Goal: Communication & Community: Answer question/provide support

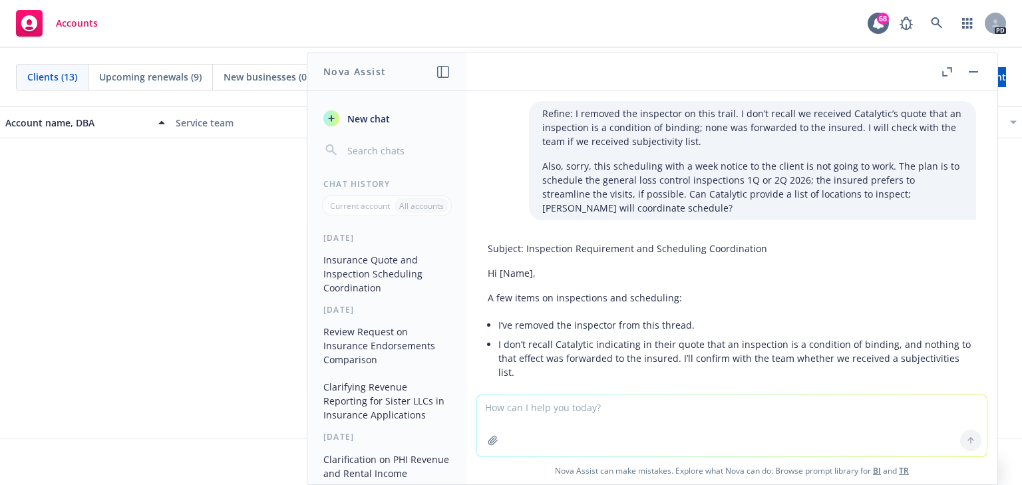
scroll to position [661, 0]
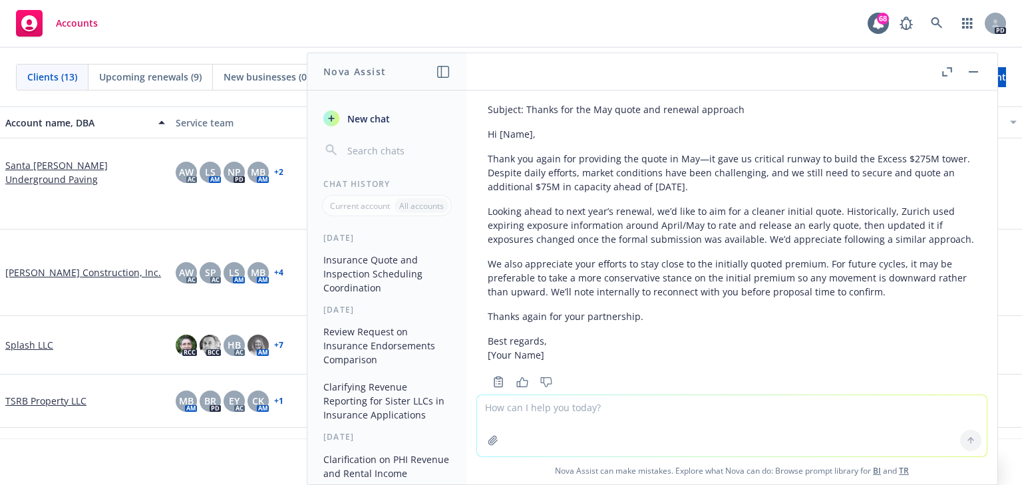
click at [506, 412] on textarea at bounding box center [732, 425] width 510 height 61
paste textarea "I hope all is well. We have not pressed the insured to firm up the call this Th…"
type textarea "refine: I hope all is well. We have not pressed the insured to firm up the call…"
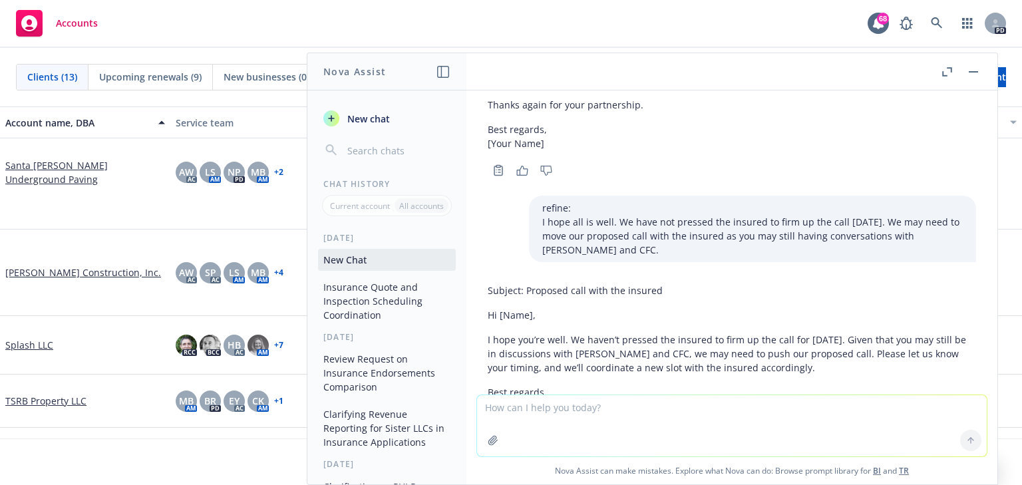
scroll to position [924, 0]
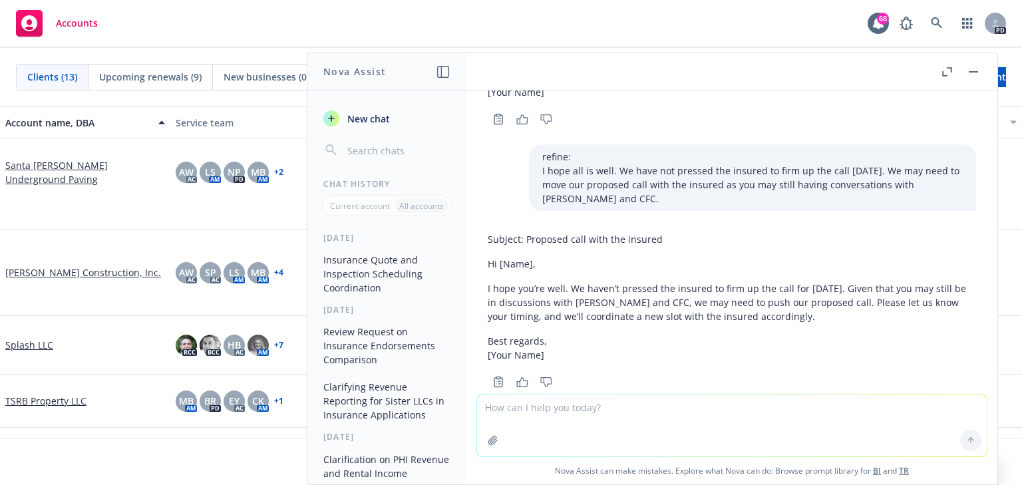
click at [649, 288] on p "I hope you’re well. We haven’t pressed the insured to firm up the call for Thur…" at bounding box center [732, 302] width 488 height 42
drag, startPoint x: 488, startPoint y: 258, endPoint x: 836, endPoint y: 285, distance: 348.3
click at [836, 285] on p "I hope you’re well. We haven’t pressed the insured to firm up the call for Thur…" at bounding box center [732, 302] width 488 height 42
copy p "I hope you’re well. We haven’t pressed the insured to firm up the call for Thur…"
click at [522, 410] on textarea at bounding box center [732, 425] width 510 height 61
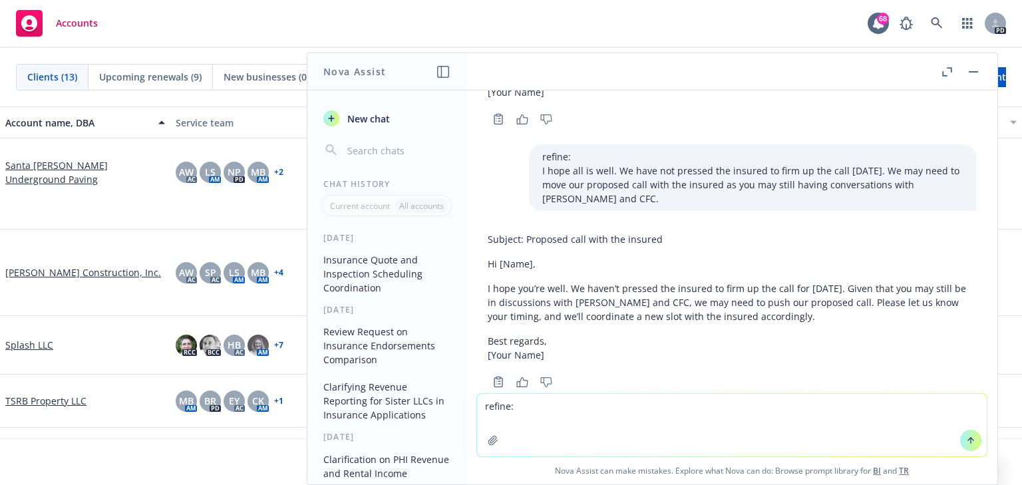
paste textarea "I hope you’re well. We haven’t pressed the insured to firm up the call for Thur…"
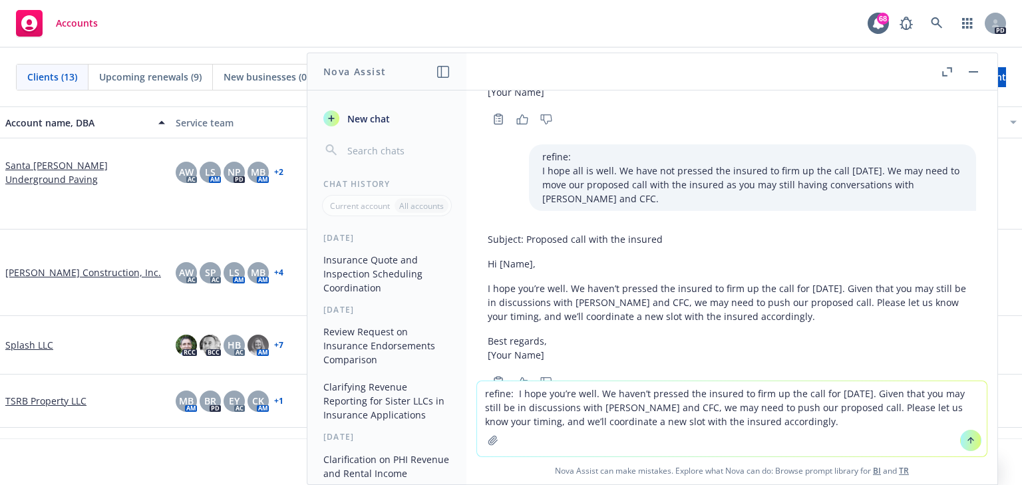
click at [798, 410] on textarea "refine: I hope you’re well. We haven’t pressed the insured to firm up the call …" at bounding box center [732, 418] width 510 height 75
drag, startPoint x: 919, startPoint y: 409, endPoint x: 913, endPoint y: 426, distance: 17.7
click at [929, 420] on textarea "refine: I hope you’re well. We haven’t pressed the insured to firm up the call …" at bounding box center [732, 418] width 510 height 75
type textarea "refine: I hope you’re well. We haven’t pressed the insured to firm up the call …"
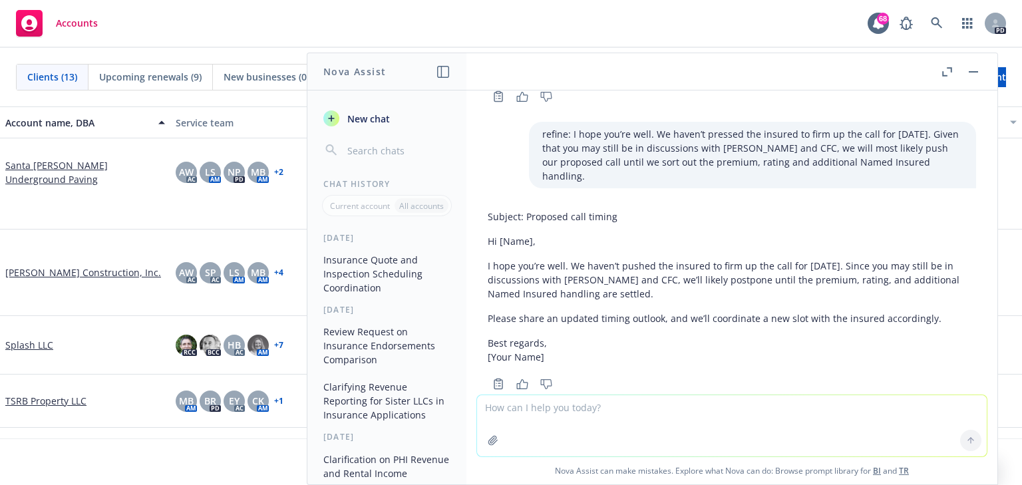
scroll to position [1212, 0]
click at [641, 334] on p "Best regards, [Your Name]" at bounding box center [732, 348] width 488 height 28
click at [519, 259] on p "I hope you’re well. We haven’t pushed the insured to firm up the call for Thurs…" at bounding box center [732, 278] width 488 height 42
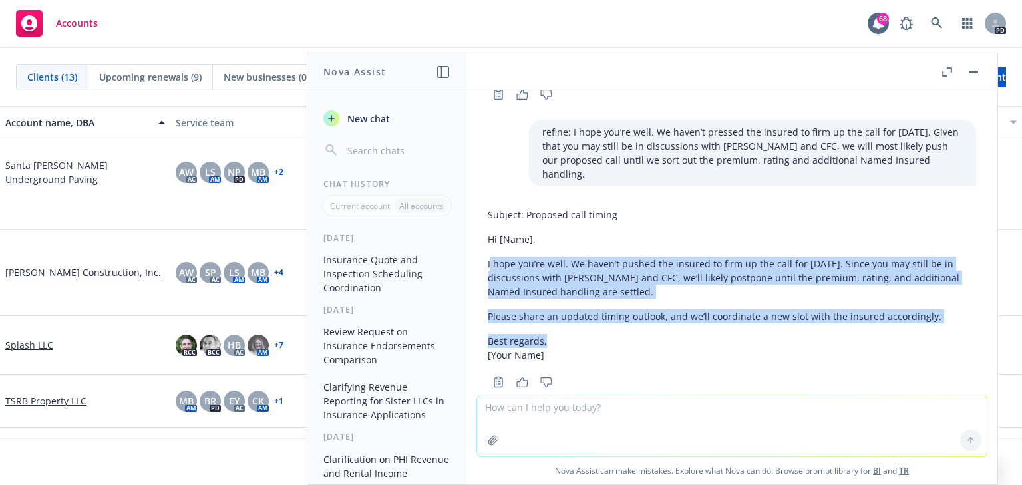
drag, startPoint x: 490, startPoint y: 236, endPoint x: 621, endPoint y: 303, distance: 146.7
click at [621, 303] on div "Subject: Proposed call timing Hi [Name], I hope you’re well. We haven’t pushed …" at bounding box center [732, 284] width 488 height 165
copy div "hope you’re well. We haven’t pushed the insured to firm up the call for Thursda…"
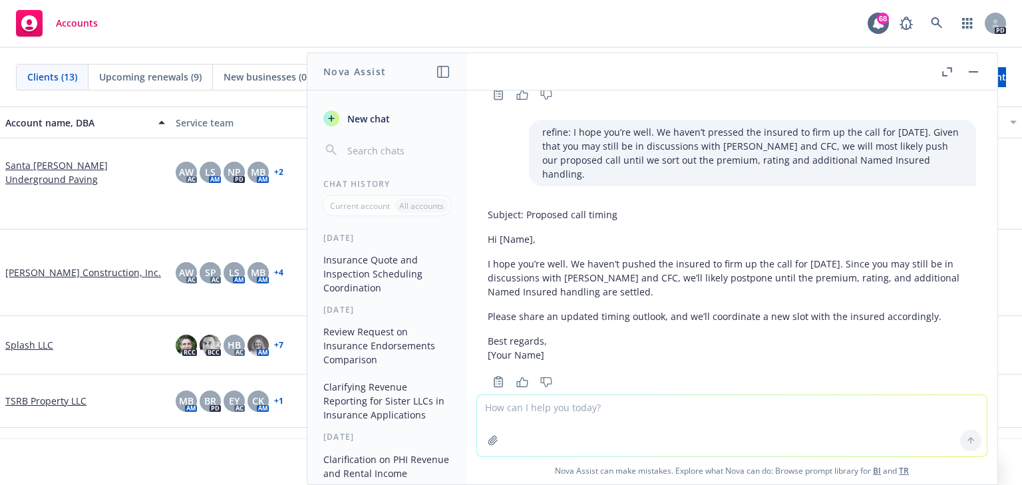
click at [498, 411] on textarea at bounding box center [732, 425] width 510 height 61
paste textarea "hope you’re well. We haven’t pushed the insured to firm up the call for Thursda…"
type textarea "polish: hope you’re well. We haven’t pushed the insured to firm up the call for…"
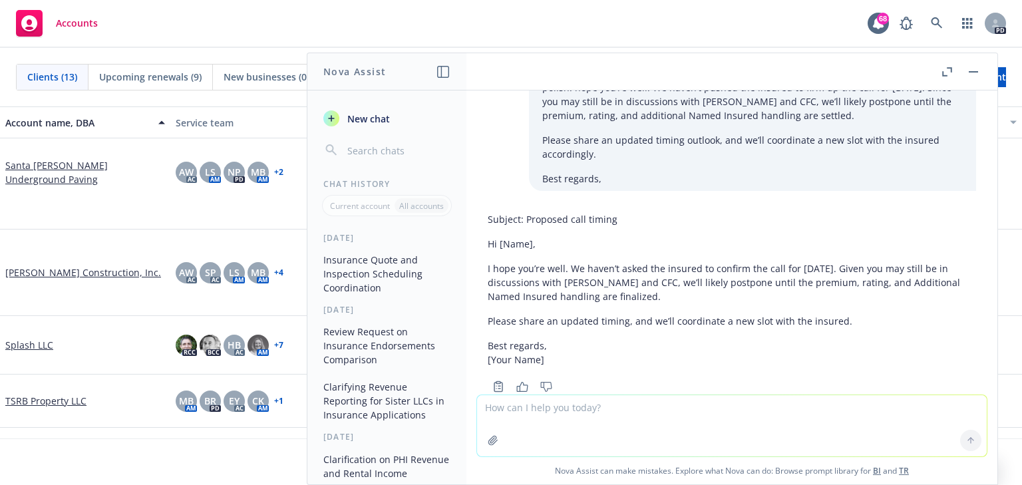
scroll to position [1548, 0]
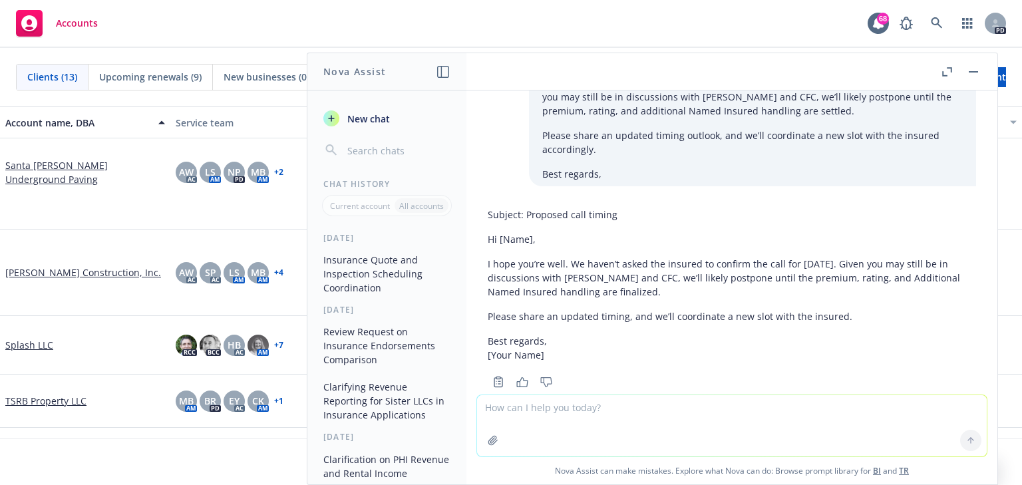
click at [610, 263] on p "I hope you’re well. We haven’t asked the insured to confirm the call for Thursd…" at bounding box center [732, 278] width 488 height 42
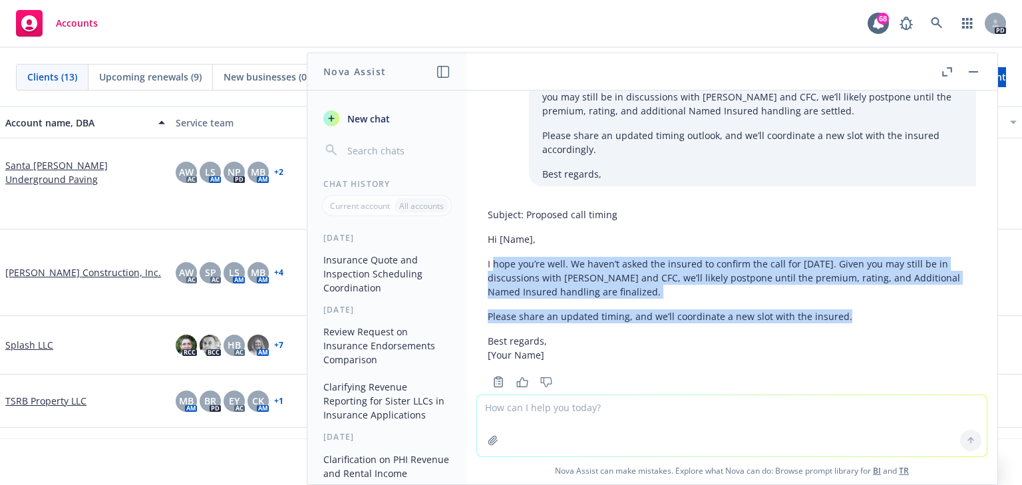
drag, startPoint x: 493, startPoint y: 234, endPoint x: 845, endPoint y: 299, distance: 357.9
click at [845, 299] on div "Subject: Proposed call timing Hi [Name], I hope you’re well. We haven’t asked t…" at bounding box center [732, 284] width 488 height 165
click at [673, 277] on div "Subject: Proposed call timing Hi [Name], I hope you’re well. We haven’t asked t…" at bounding box center [732, 284] width 488 height 165
drag, startPoint x: 487, startPoint y: 235, endPoint x: 859, endPoint y: 279, distance: 374.6
click at [859, 279] on div "Subject: Proposed call timing Hi [Name], I hope you’re well. We haven’t asked t…" at bounding box center [732, 284] width 488 height 165
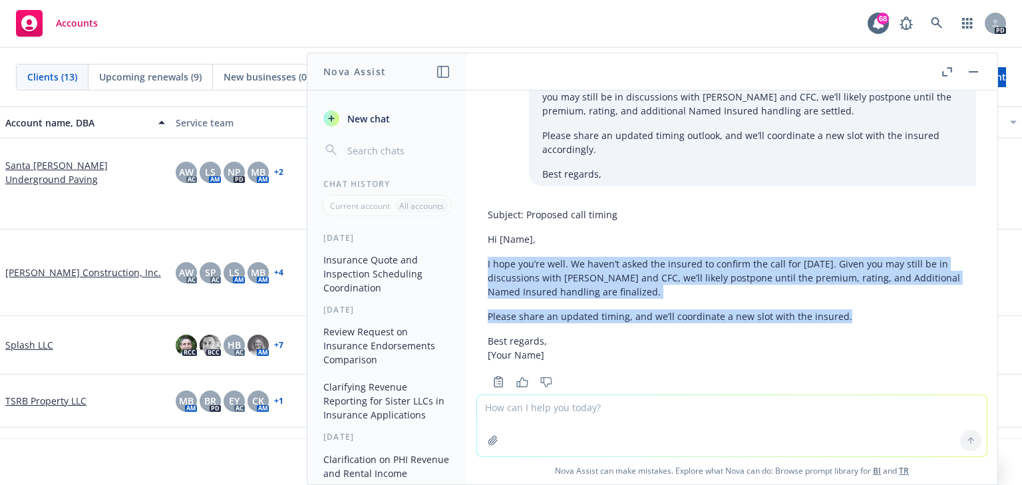
copy div "I hope you’re well. We haven’t asked the insured to confirm the call for Thursd…"
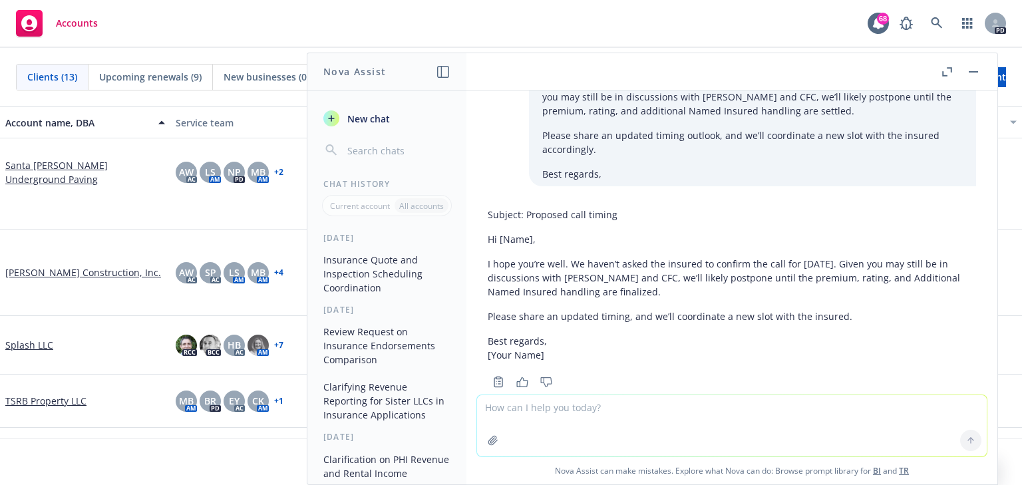
click at [493, 414] on textarea at bounding box center [732, 425] width 510 height 61
paste textarea "I hope you’re well. We haven’t asked the insured to confirm the call for Thursd…"
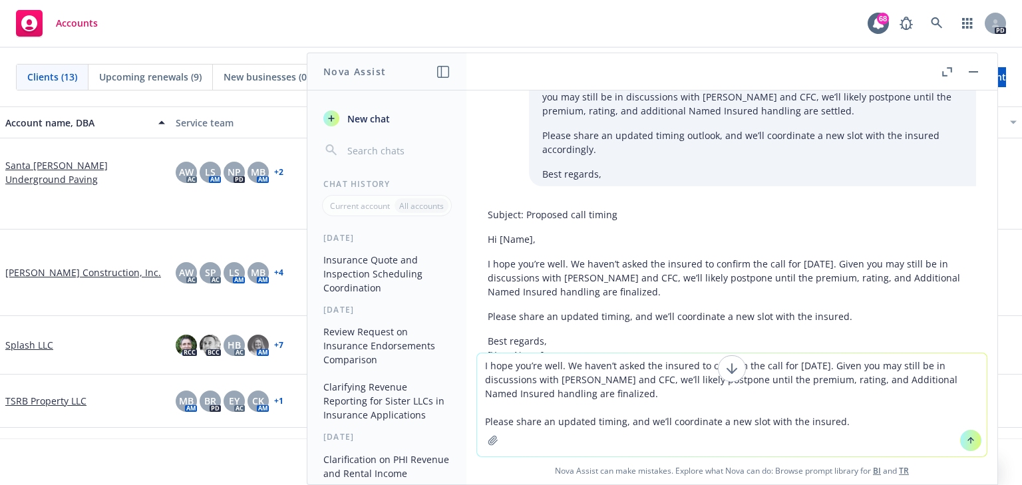
click at [633, 366] on textarea "I hope you’re well. We haven’t asked the insured to confirm the call for Thursd…" at bounding box center [732, 404] width 510 height 103
click at [556, 393] on textarea "I hope you’re well. We haven’t pressed the insured to confirm the call for Thur…" at bounding box center [732, 404] width 510 height 103
click at [620, 396] on textarea "I hope you’re well. We haven’t pressed the insured to confirm the call for Thur…" at bounding box center [732, 404] width 510 height 103
drag, startPoint x: 830, startPoint y: 420, endPoint x: 623, endPoint y: 422, distance: 207.6
click at [623, 422] on textarea "I hope you’re well. We haven’t pressed the insured to confirm the call for Thur…" at bounding box center [732, 404] width 510 height 103
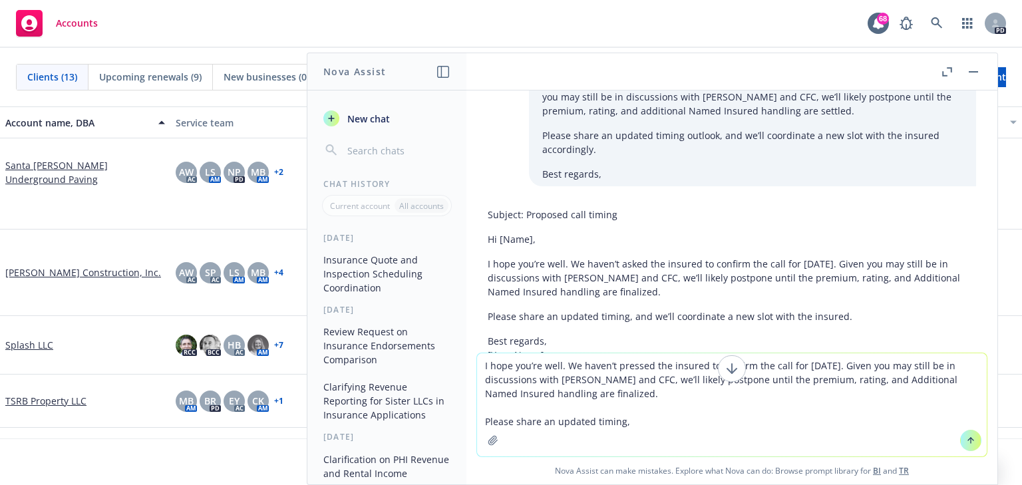
type textarea "I hope you’re well. We haven’t pressed the insured to confirm the call for Thur…"
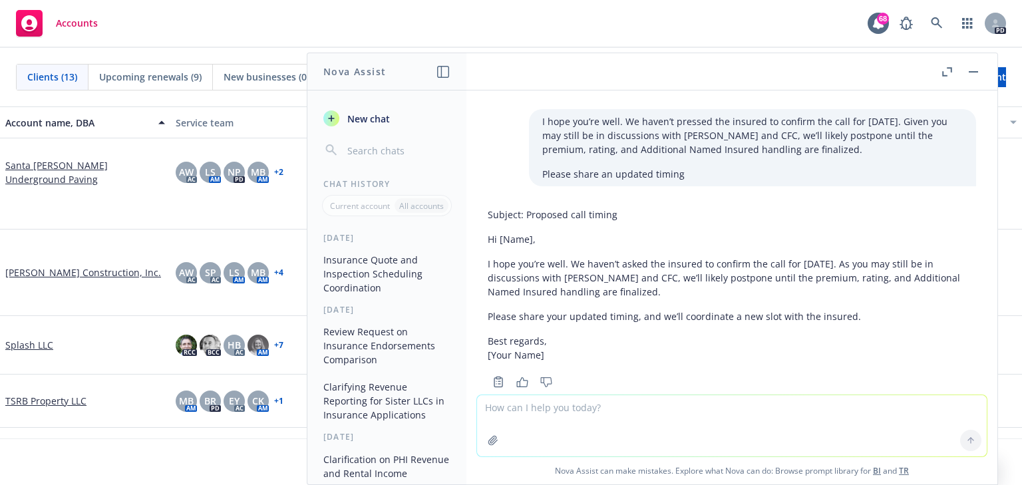
scroll to position [1846, 0]
click at [629, 273] on div "Subject: Proposed call timing Hi [Name], I hope you’re well. We haven’t asked t…" at bounding box center [732, 284] width 488 height 165
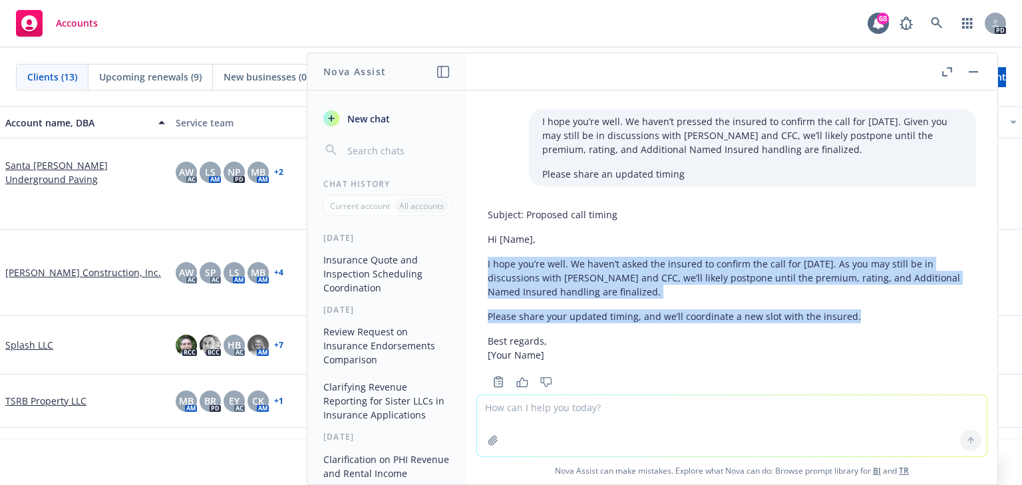
drag, startPoint x: 488, startPoint y: 232, endPoint x: 753, endPoint y: 261, distance: 267.1
click at [857, 288] on div "Subject: Proposed call timing Hi [Name], I hope you’re well. We haven’t asked t…" at bounding box center [732, 284] width 488 height 165
copy div "I hope you’re well. We haven’t asked the insured to confirm the call for Thursd…"
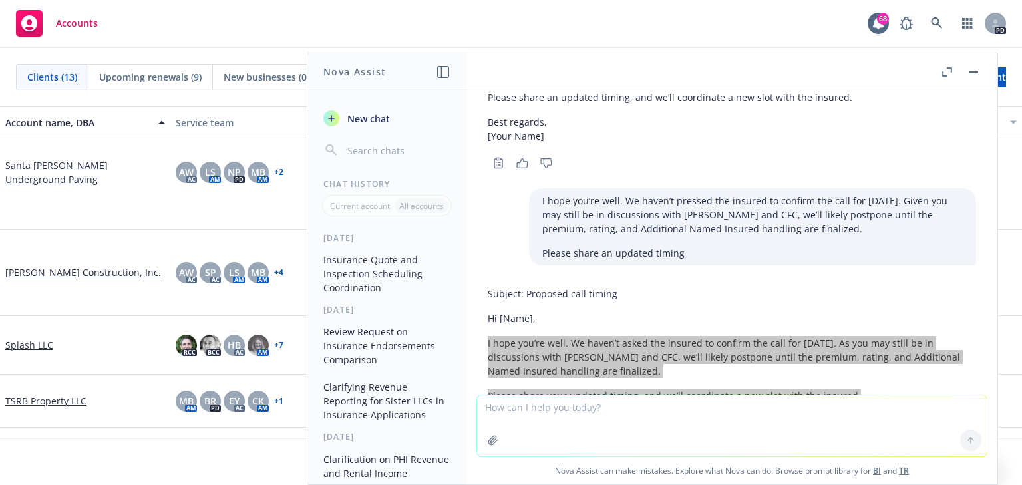
scroll to position [1633, 0]
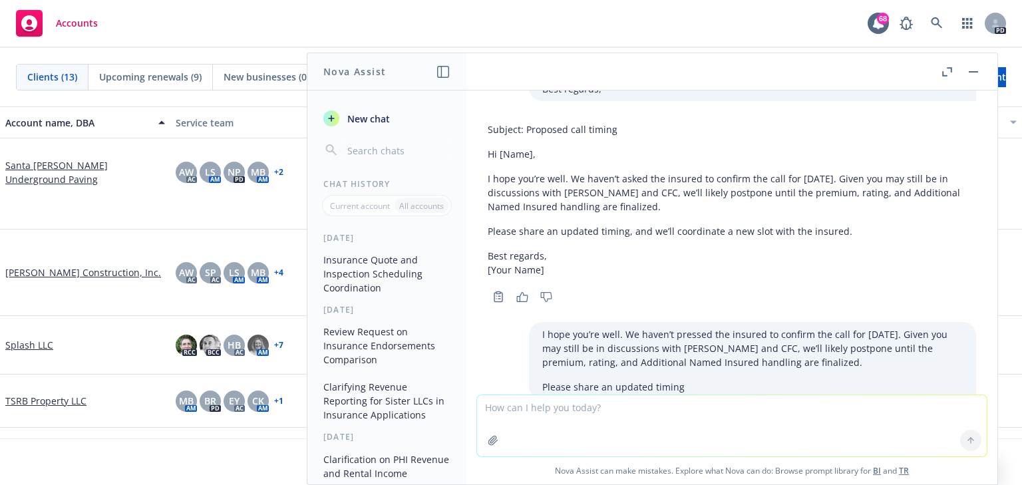
drag, startPoint x: 573, startPoint y: 410, endPoint x: 552, endPoint y: 426, distance: 26.6
click at [570, 410] on textarea at bounding box center [732, 425] width 510 height 61
type textarea "another term for handling"
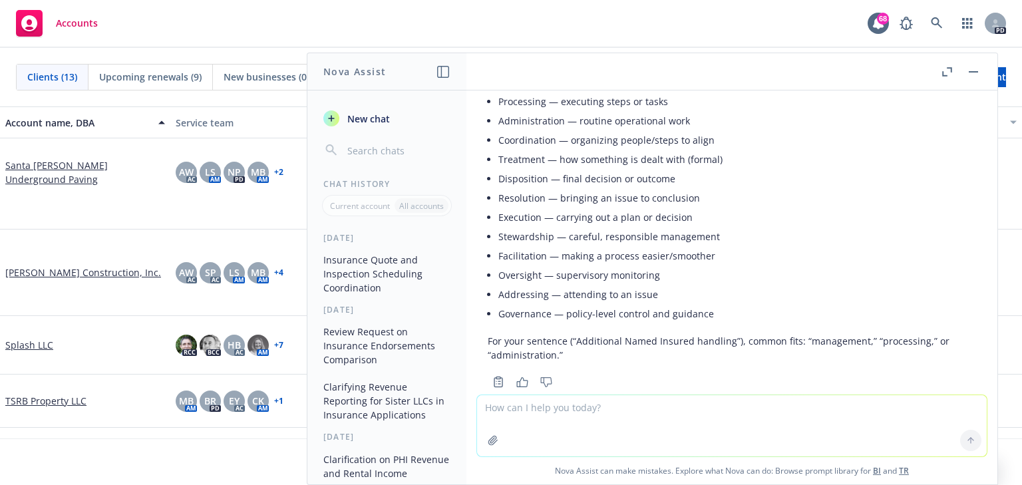
scroll to position [2181, 0]
